Goal: Transaction & Acquisition: Purchase product/service

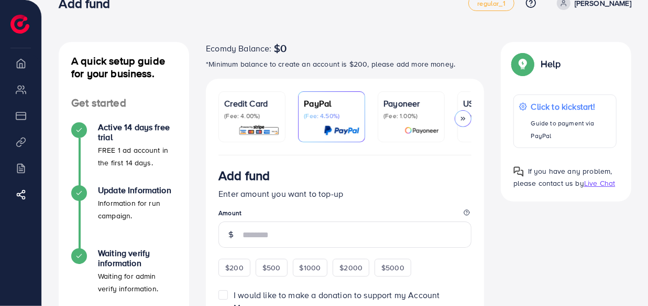
scroll to position [46, 0]
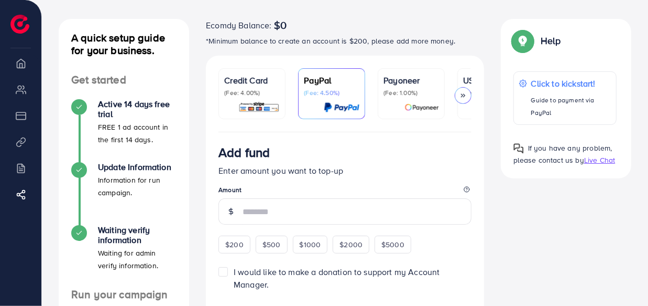
click at [461, 93] on icon at bounding box center [463, 95] width 7 height 7
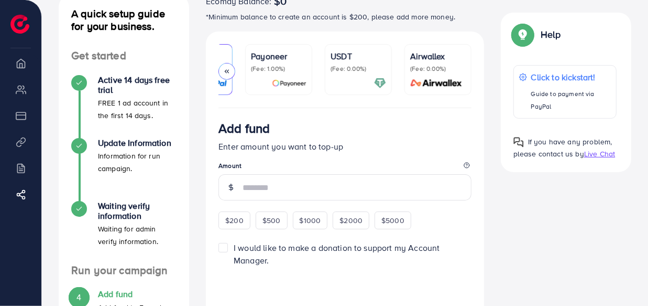
scroll to position [71, 0]
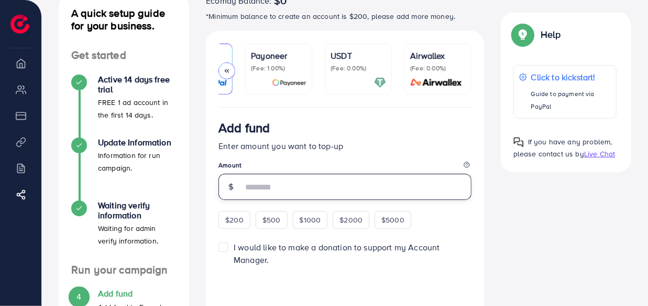
click at [325, 195] on input "number" at bounding box center [357, 186] width 229 height 26
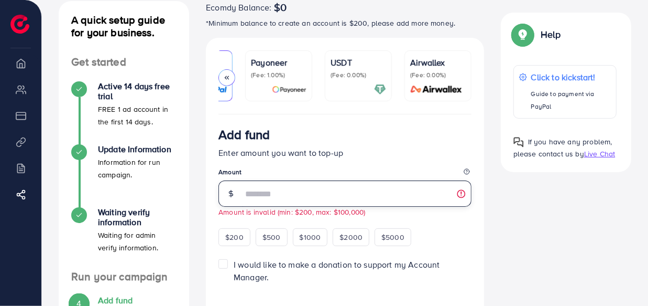
scroll to position [61, 0]
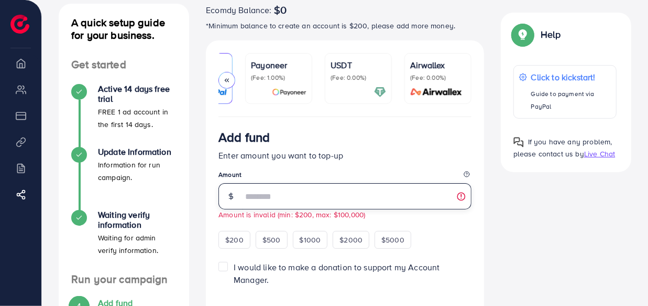
type input "**"
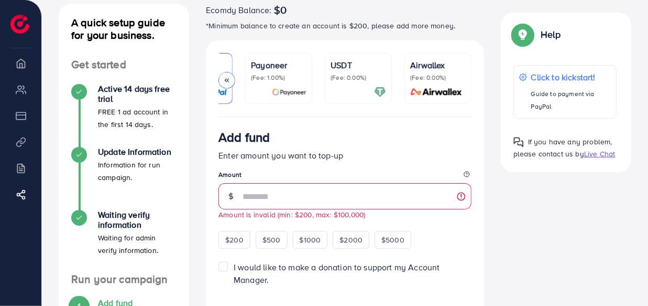
click at [343, 78] on p "(Fee: 0.00%)" at bounding box center [359, 77] width 56 height 8
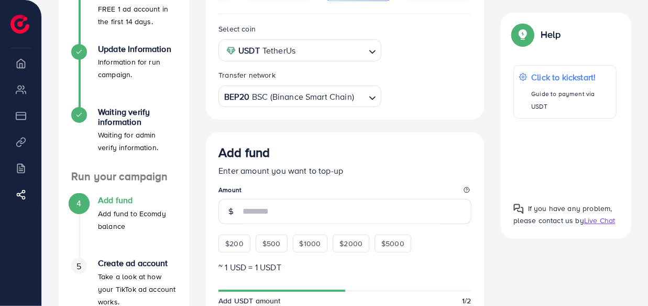
scroll to position [155, 0]
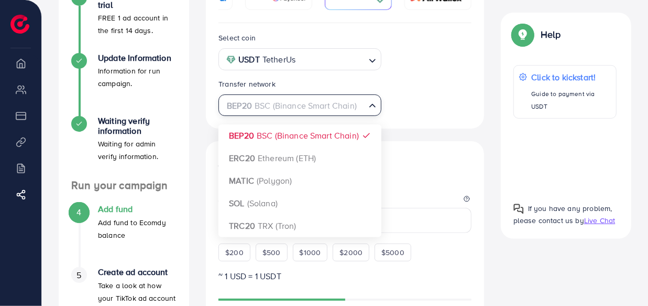
click at [321, 111] on div "BEP20 BSC (Binance Smart Chain)" at bounding box center [294, 104] width 144 height 18
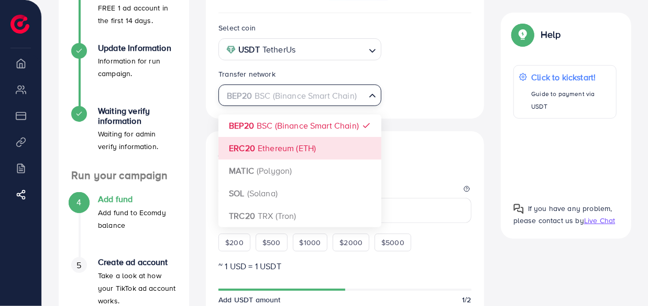
scroll to position [160, 0]
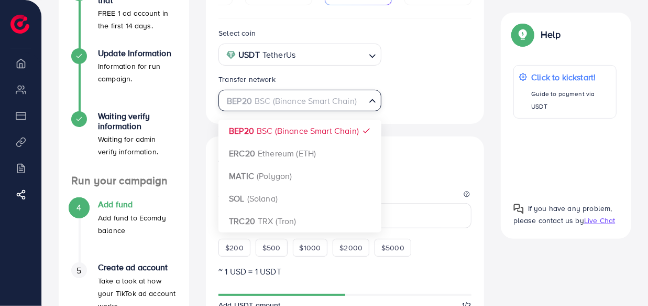
click at [298, 54] on div "USDT TetherUs" at bounding box center [294, 54] width 144 height 18
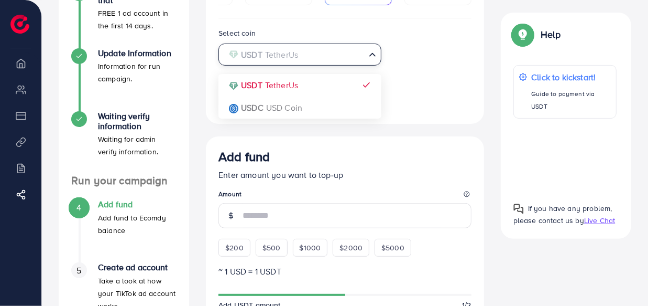
click at [298, 54] on input "Search for option" at bounding box center [294, 55] width 142 height 16
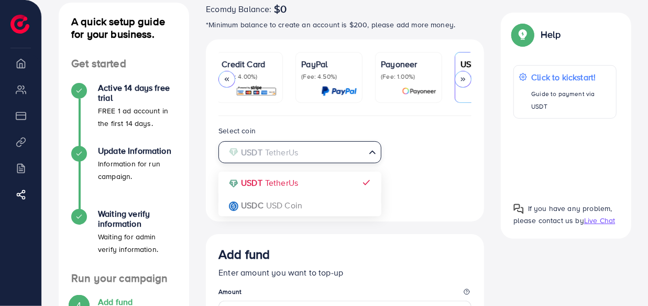
scroll to position [0, 0]
click at [260, 95] on img at bounding box center [258, 91] width 41 height 12
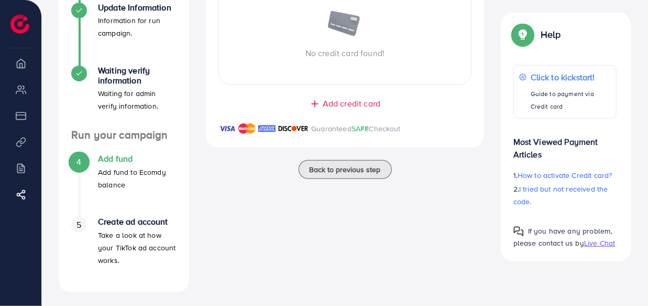
scroll to position [206, 0]
click at [345, 69] on div "No credit card found!" at bounding box center [345, 35] width 253 height 100
click at [337, 109] on span "Add credit card" at bounding box center [352, 103] width 58 height 12
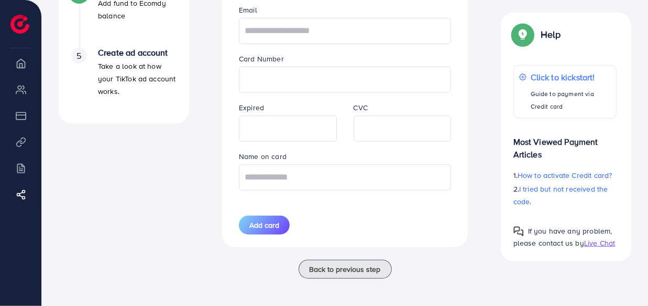
scroll to position [375, 0]
